Goal: Task Accomplishment & Management: Use online tool/utility

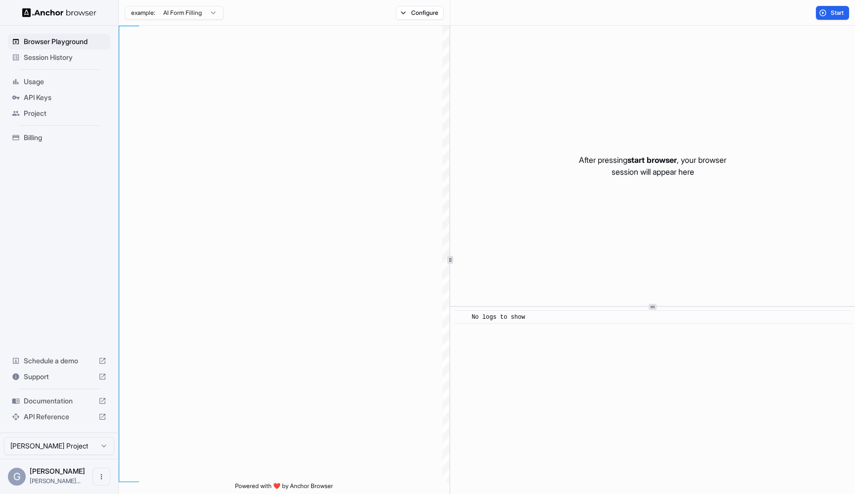
scroll to position [89, 0]
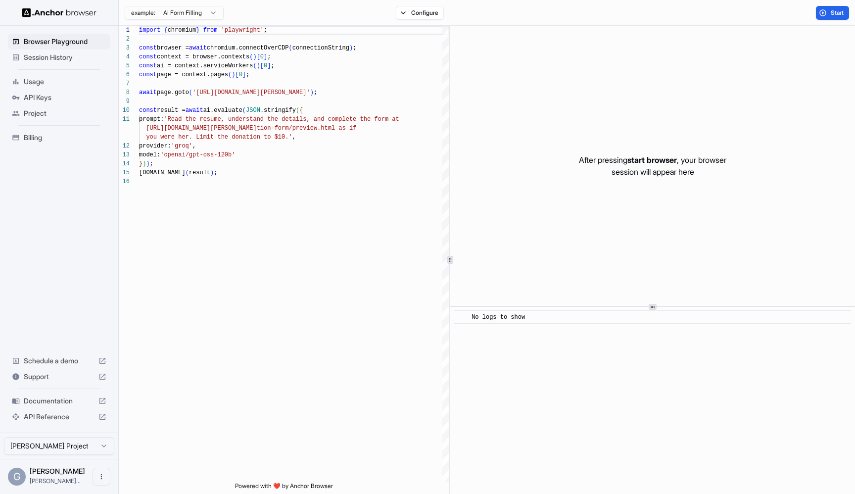
click at [39, 58] on span "Session History" at bounding box center [65, 57] width 83 height 10
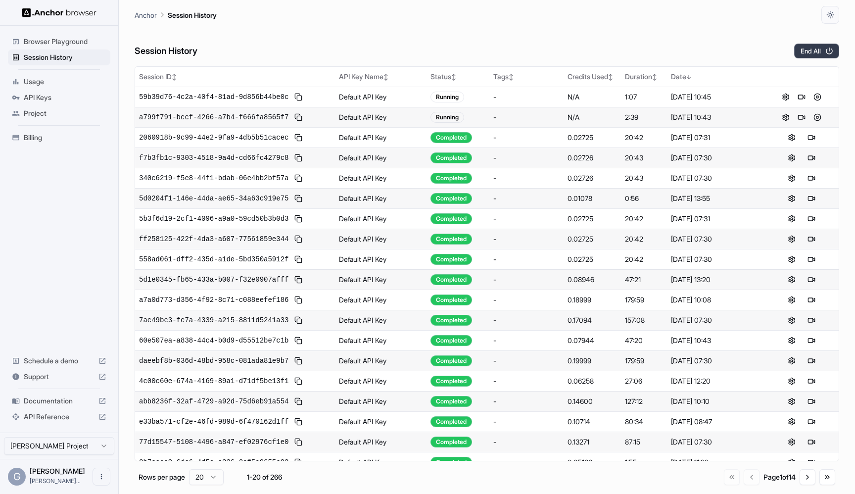
click at [809, 50] on button "End All" at bounding box center [816, 51] width 45 height 15
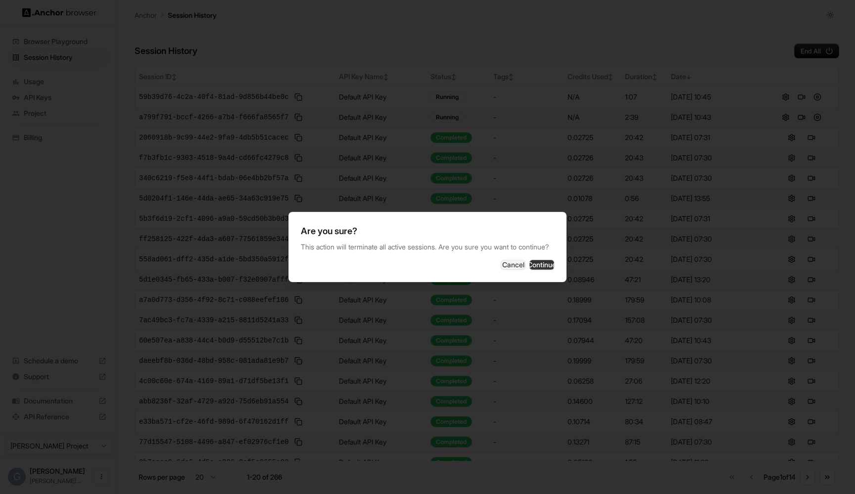
click at [530, 268] on button "Continue" at bounding box center [542, 265] width 25 height 10
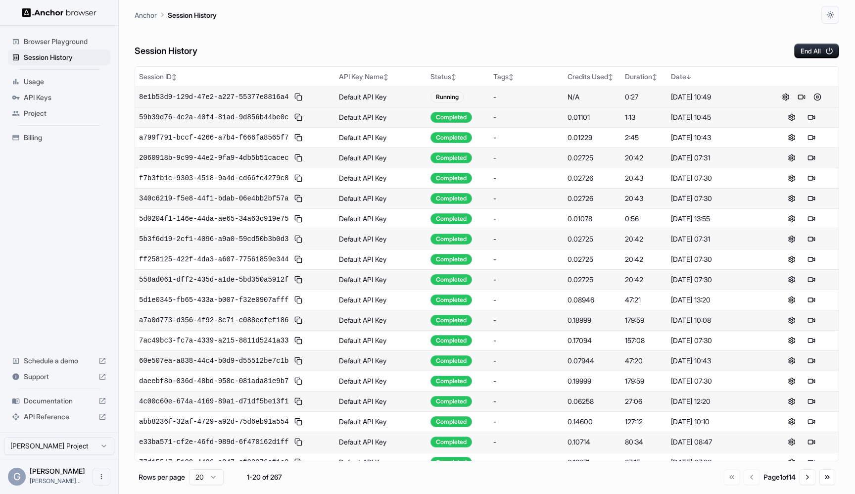
click at [800, 96] on button at bounding box center [802, 97] width 12 height 12
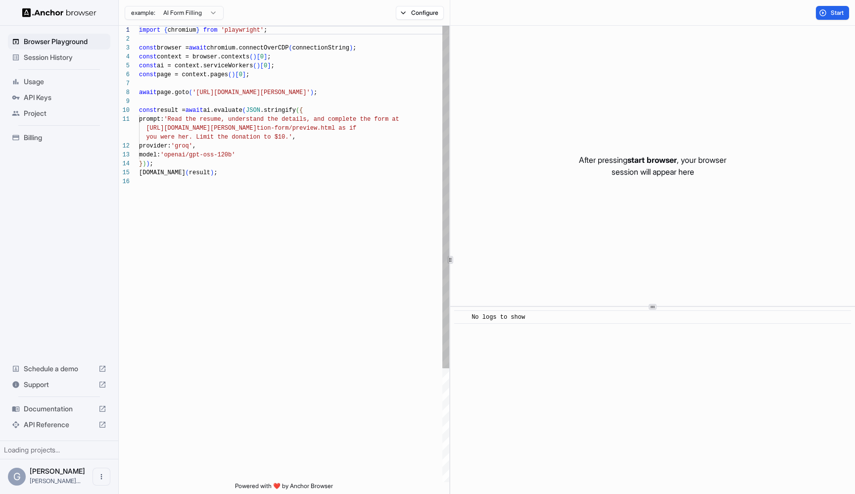
scroll to position [89, 0]
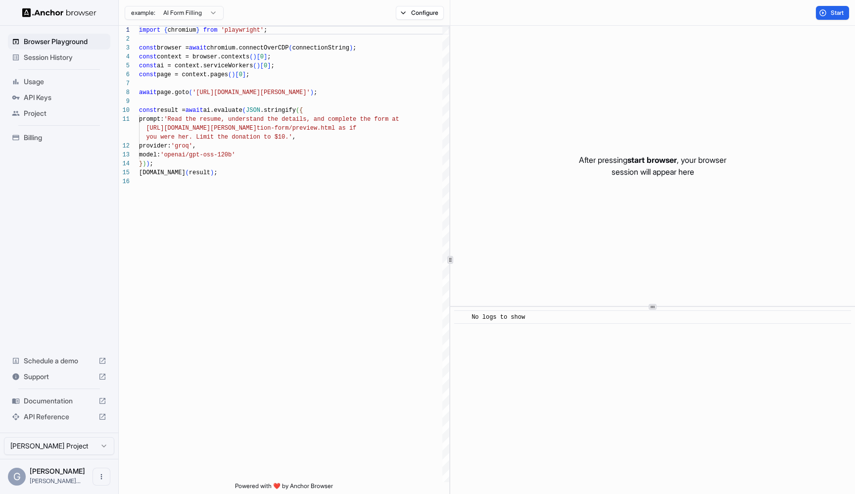
click at [44, 60] on span "Session History" at bounding box center [65, 57] width 83 height 10
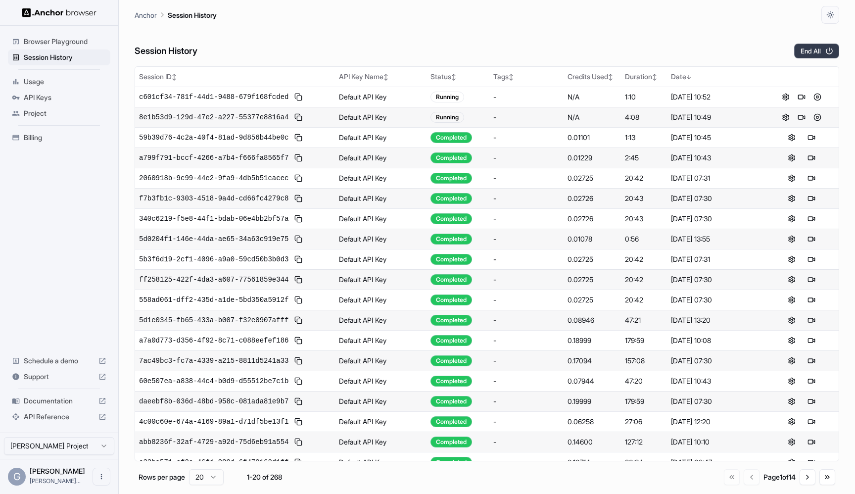
click at [814, 46] on button "End All" at bounding box center [816, 51] width 45 height 15
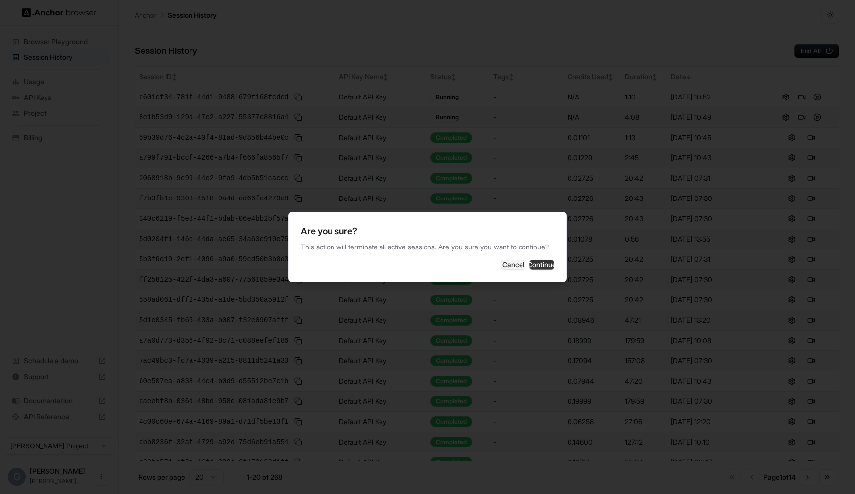
click at [539, 264] on button "Continue" at bounding box center [542, 265] width 25 height 10
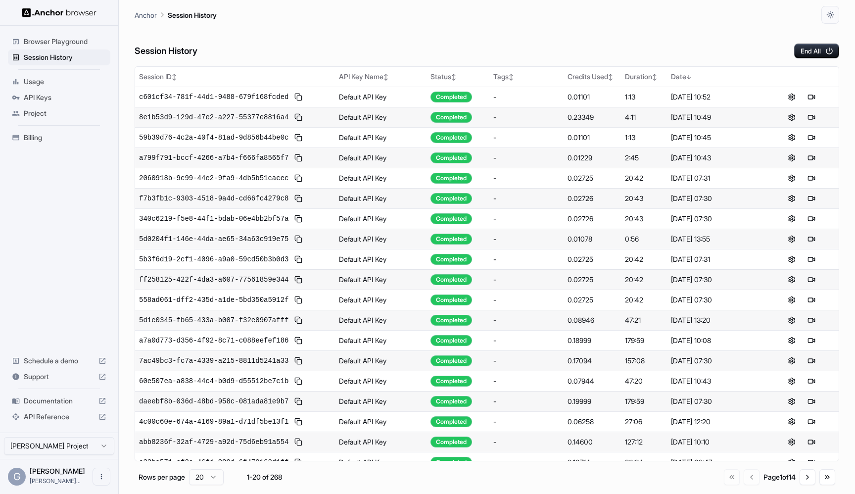
click at [621, 35] on div "Session History End All" at bounding box center [487, 41] width 705 height 35
click at [802, 98] on button at bounding box center [802, 97] width 12 height 12
click at [825, 55] on button "End All" at bounding box center [816, 51] width 45 height 15
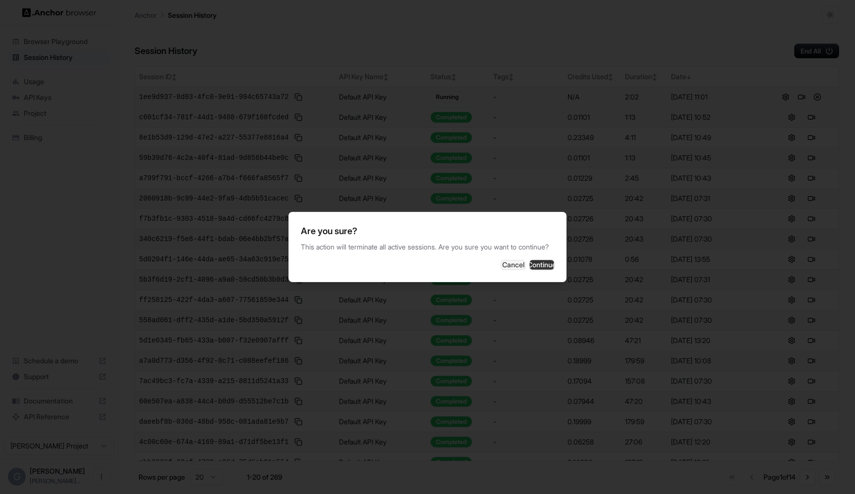
click at [550, 268] on button "Continue" at bounding box center [542, 265] width 25 height 10
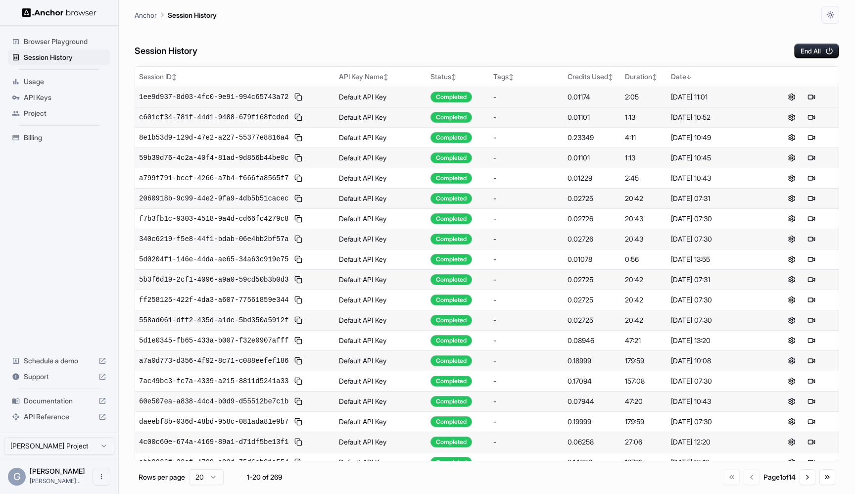
click at [18, 41] on icon at bounding box center [16, 41] width 6 height 5
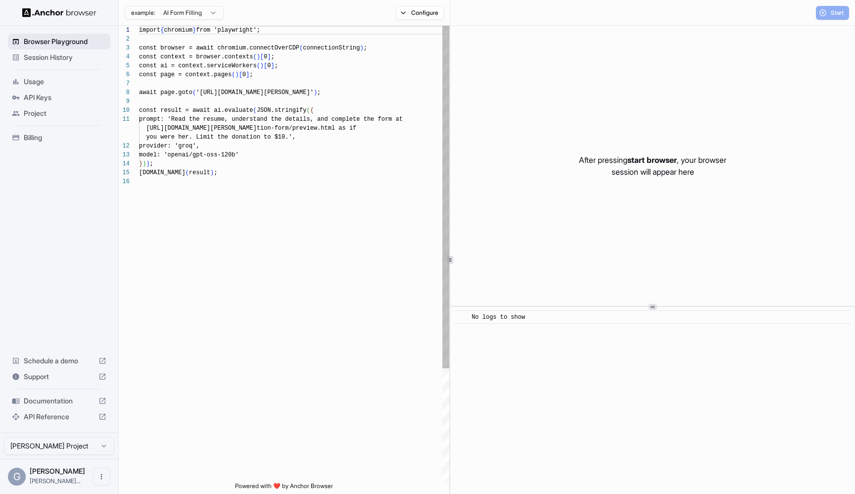
scroll to position [89, 0]
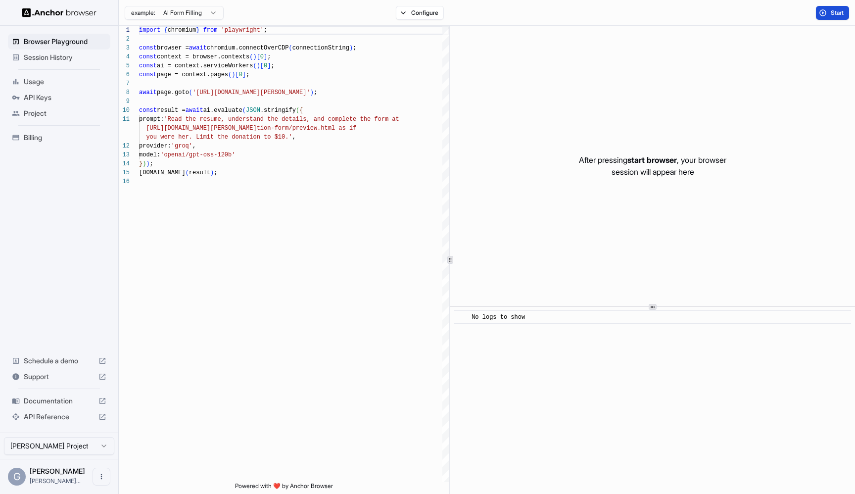
click at [817, 11] on button "Start" at bounding box center [832, 13] width 33 height 14
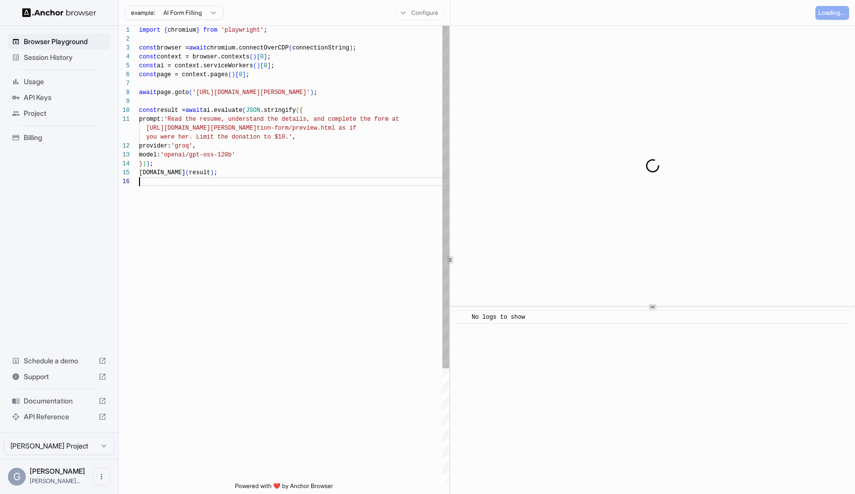
scroll to position [62, 0]
click at [212, 183] on div "import { chromium } from 'playwright' ; const browser = await chromium.connectO…" at bounding box center [294, 330] width 310 height 608
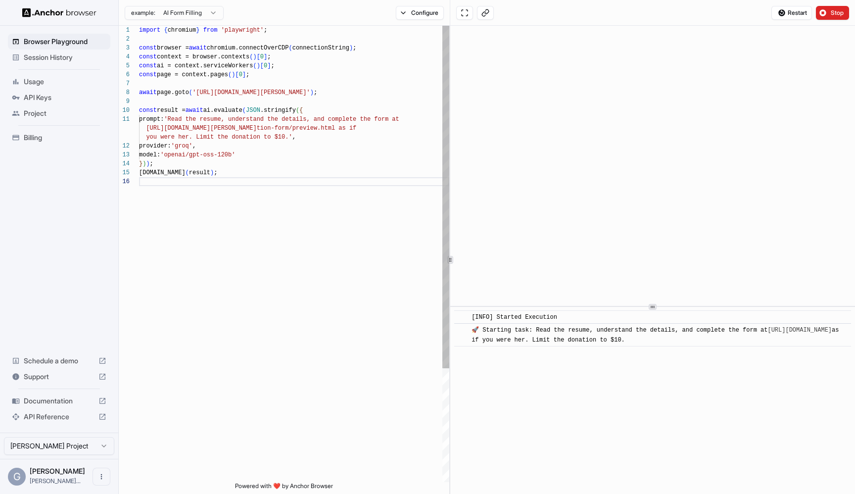
click at [276, 43] on div "import { chromium } from 'playwright' ; const browser = await chromium.connectO…" at bounding box center [294, 330] width 310 height 608
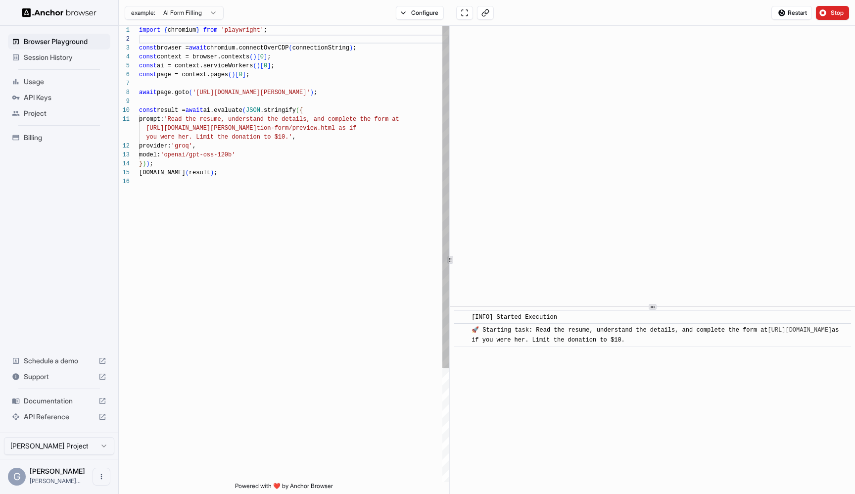
click at [276, 46] on div "import { chromium } from 'playwright' ; const browser = await chromium.connectO…" at bounding box center [294, 330] width 310 height 608
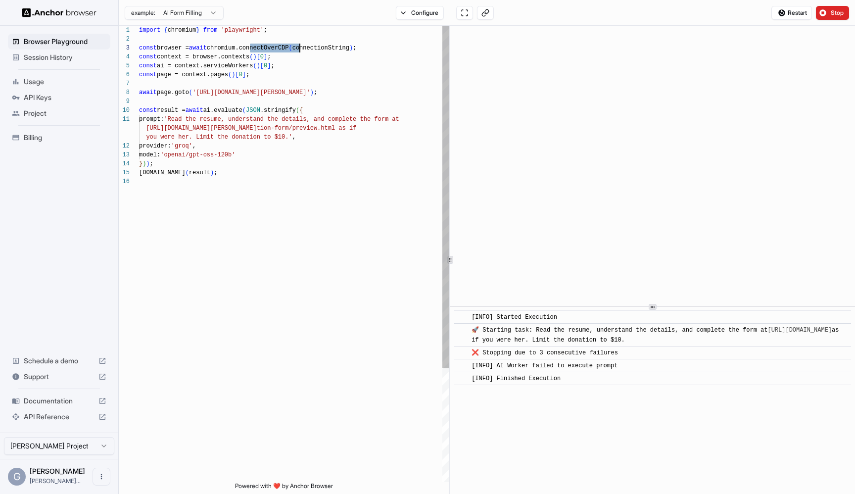
type textarea "**********"
click at [273, 152] on div "import { chromium } from 'playwright' ; const browser = await chromium.connectO…" at bounding box center [294, 330] width 310 height 608
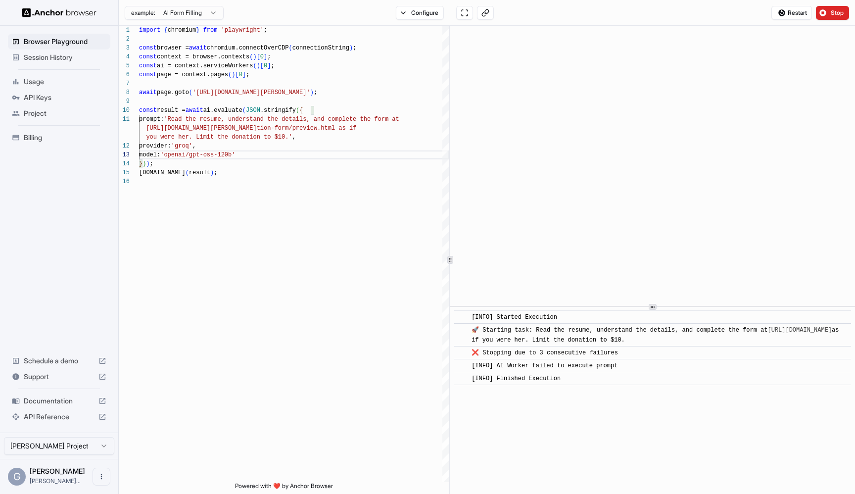
click at [71, 405] on span "Documentation" at bounding box center [59, 401] width 71 height 10
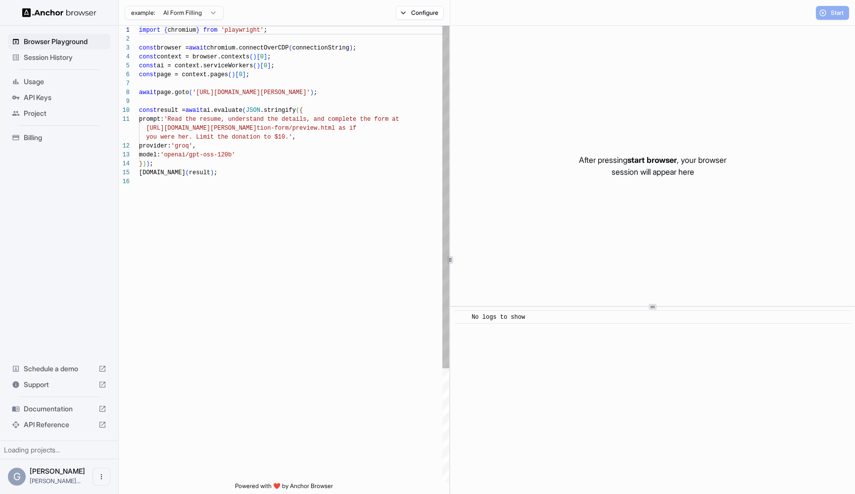
scroll to position [89, 0]
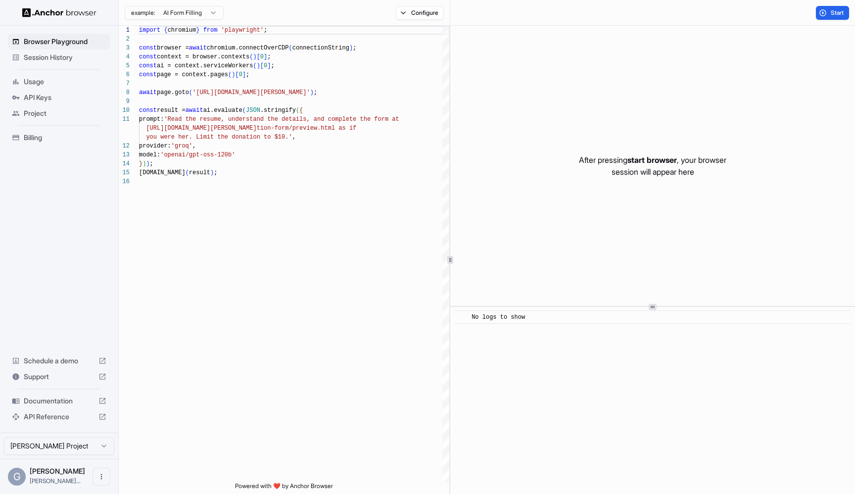
click at [73, 54] on span "Session History" at bounding box center [65, 57] width 83 height 10
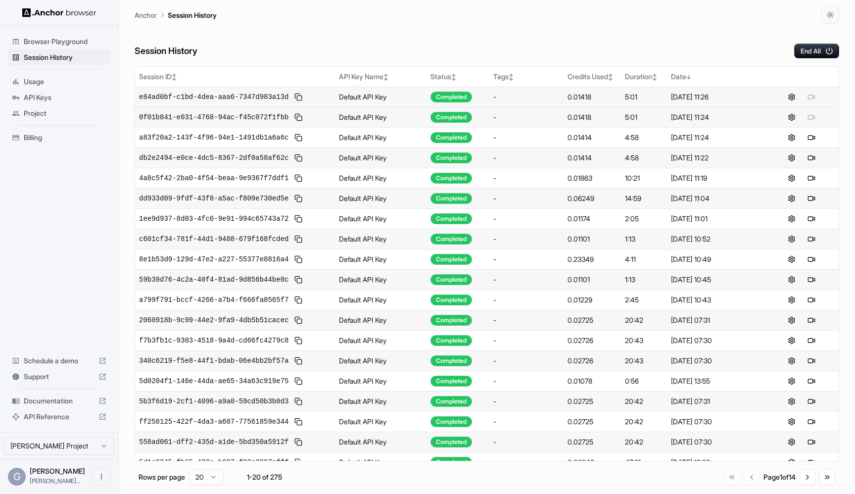
click at [296, 97] on button at bounding box center [299, 97] width 12 height 12
click at [714, 100] on div "[DATE] 11:26" at bounding box center [715, 97] width 89 height 10
click at [298, 99] on button at bounding box center [299, 97] width 12 height 12
click at [819, 95] on button at bounding box center [818, 97] width 12 height 12
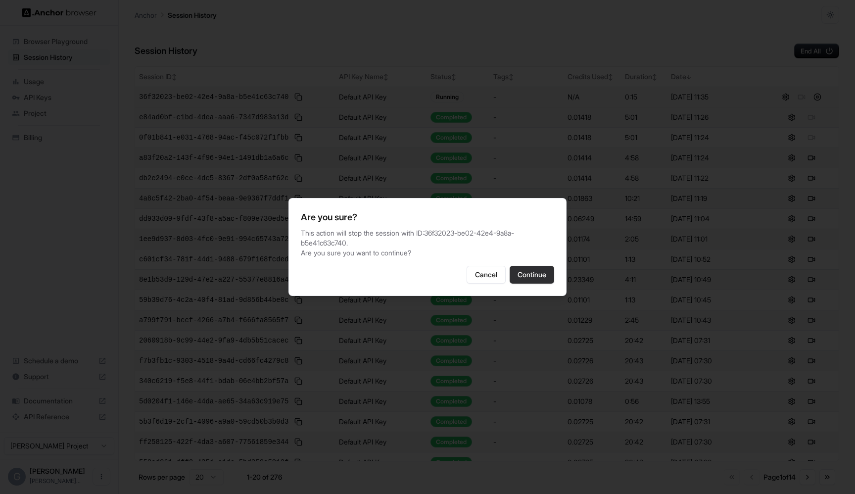
click at [520, 266] on button "Continue" at bounding box center [532, 275] width 45 height 18
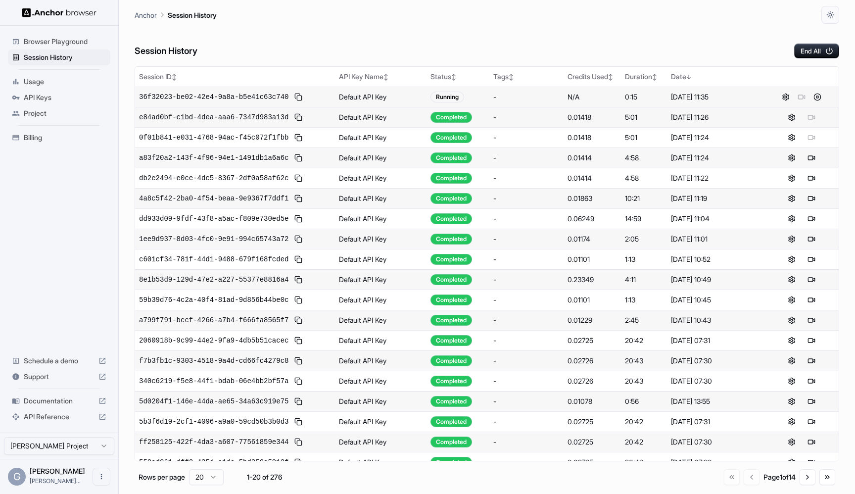
click at [684, 38] on div "Session History End All" at bounding box center [487, 41] width 705 height 35
click at [555, 52] on div "Session History End All" at bounding box center [487, 41] width 705 height 35
click at [793, 98] on button at bounding box center [792, 97] width 12 height 12
click at [644, 40] on div "Session History End All" at bounding box center [487, 41] width 705 height 35
drag, startPoint x: 669, startPoint y: 95, endPoint x: 769, endPoint y: 94, distance: 99.5
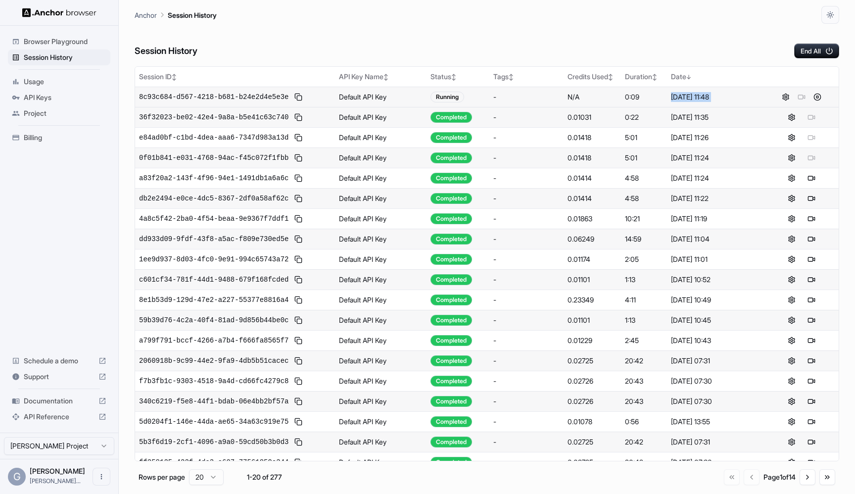
click at [770, 95] on tr "8c93c684-d567-4218-b681-b24e2d4e5e3e Default API Key Running - N/A 0:09 Aug 22,…" at bounding box center [487, 97] width 704 height 20
click at [769, 94] on div at bounding box center [802, 97] width 66 height 12
click at [769, 93] on div at bounding box center [802, 97] width 66 height 12
click at [733, 69] on th "Date ↓" at bounding box center [715, 77] width 97 height 20
click at [614, 43] on div "Session History End All" at bounding box center [487, 41] width 705 height 35
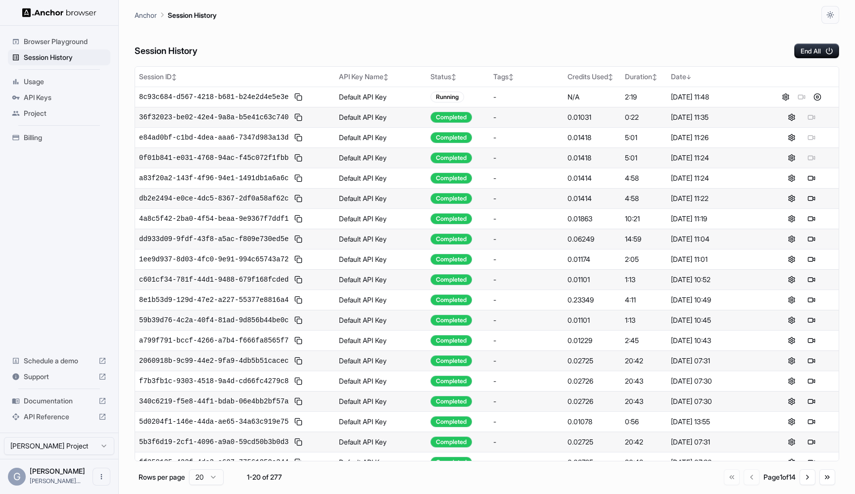
click at [614, 43] on div "Session History End All" at bounding box center [487, 41] width 705 height 35
click at [818, 97] on button at bounding box center [818, 97] width 12 height 12
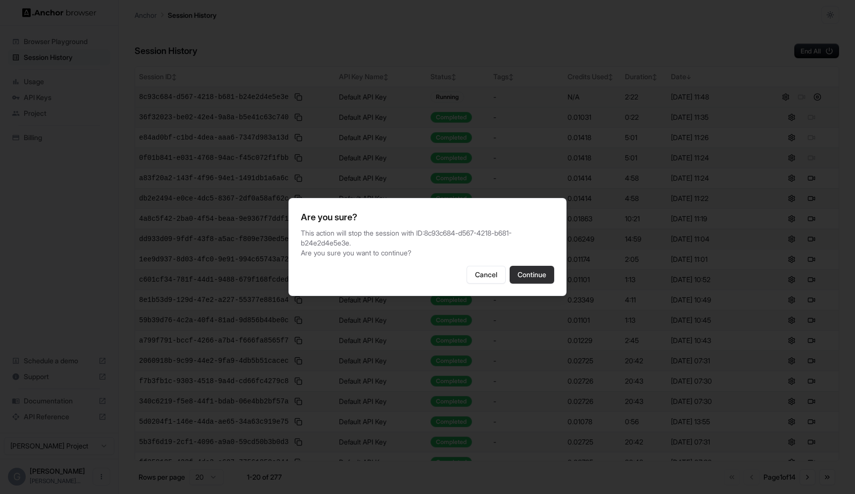
click at [544, 270] on button "Continue" at bounding box center [532, 275] width 45 height 18
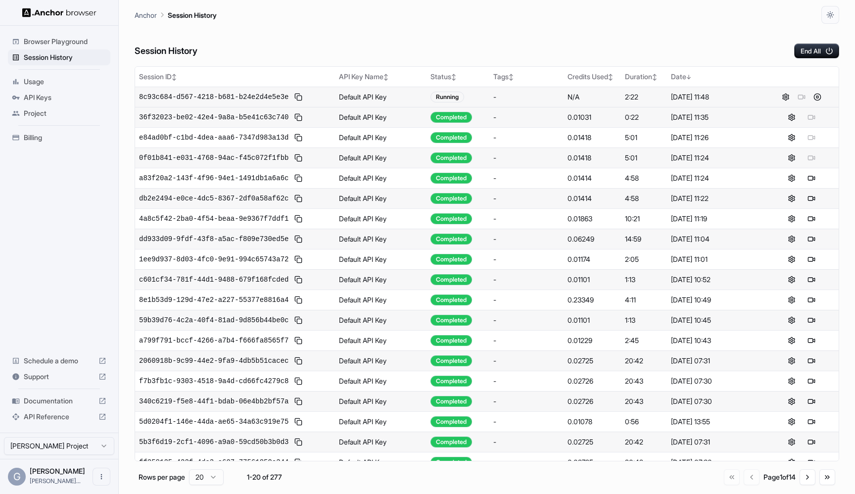
click at [585, 32] on div "Session History End All" at bounding box center [487, 41] width 705 height 35
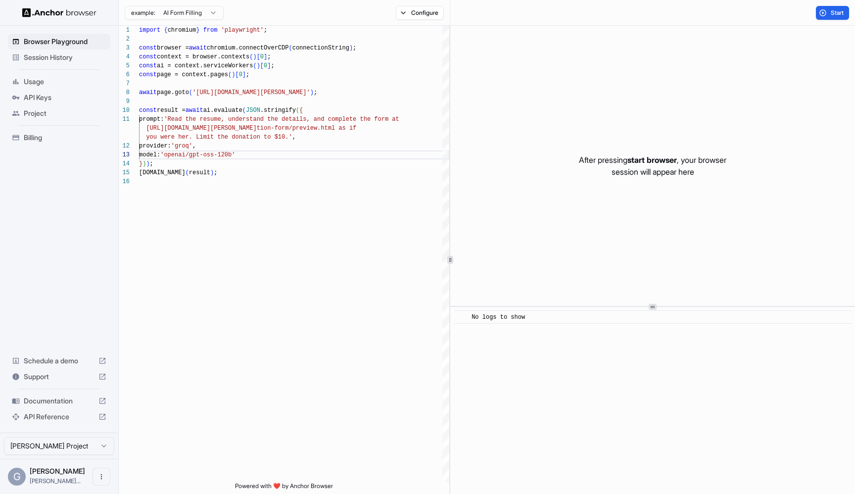
scroll to position [36, 0]
click at [67, 57] on span "Session History" at bounding box center [65, 57] width 83 height 10
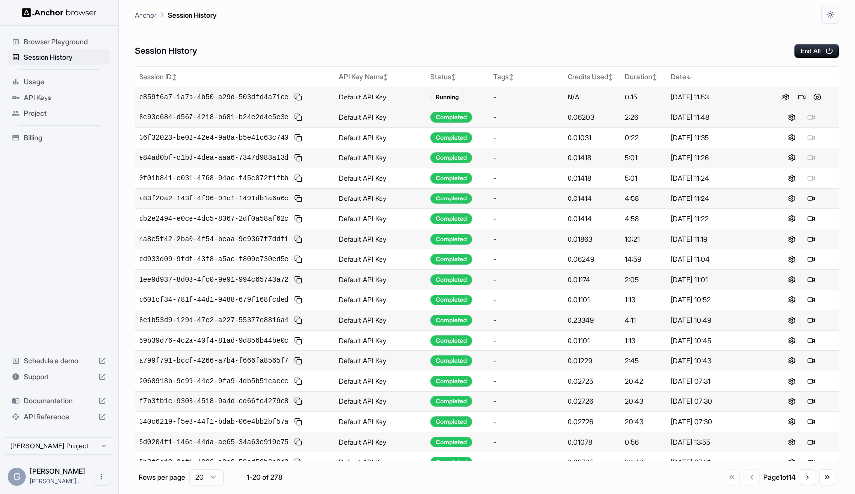
click at [797, 94] on button at bounding box center [802, 97] width 12 height 12
